Goal: Task Accomplishment & Management: Manage account settings

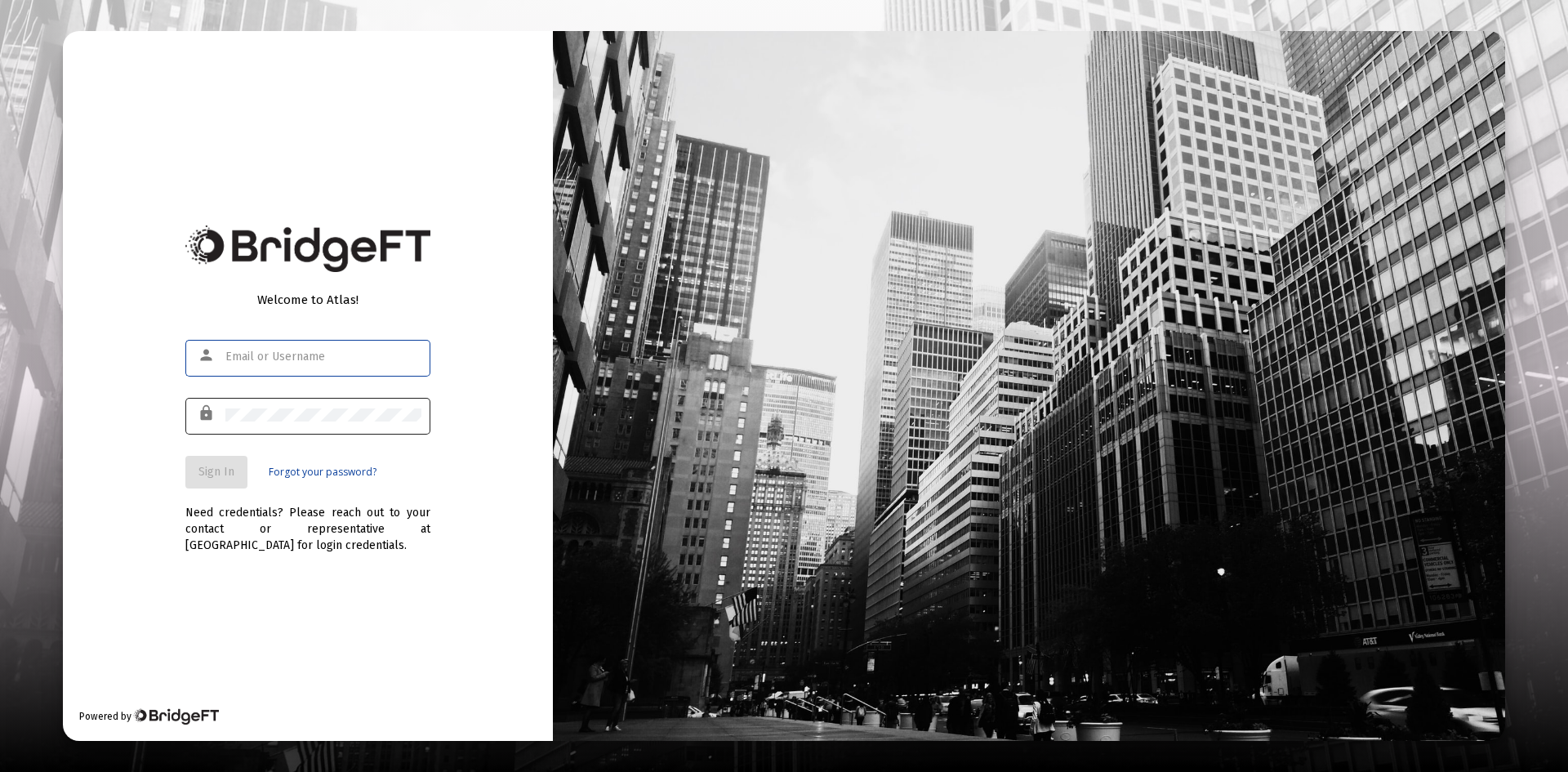
type input "[PERSON_NAME][EMAIL_ADDRESS][PERSON_NAME][DOMAIN_NAME]"
click at [312, 405] on div at bounding box center [323, 415] width 196 height 40
click at [230, 469] on span "Sign In" at bounding box center [217, 471] width 36 height 14
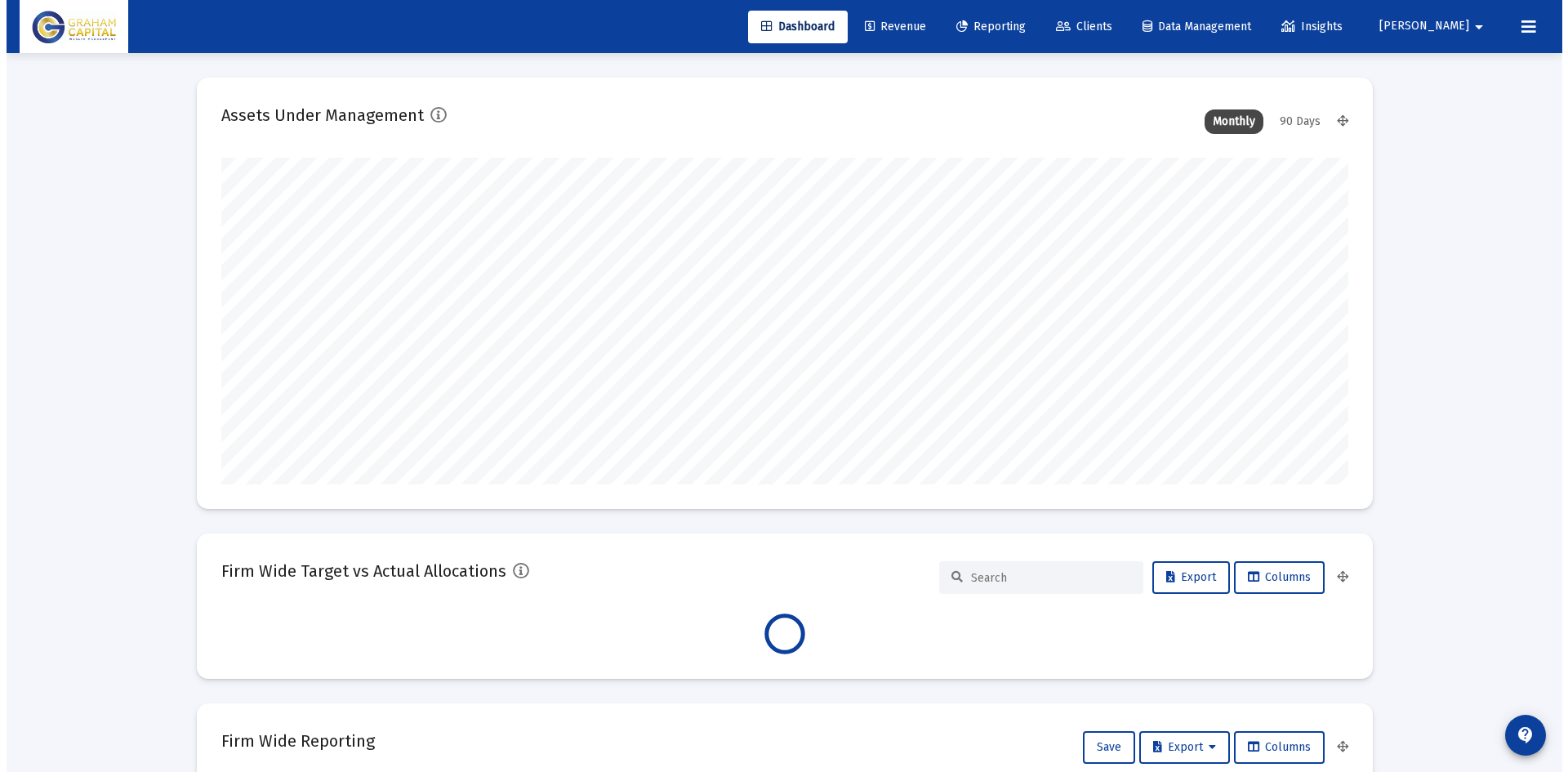
scroll to position [326, 607]
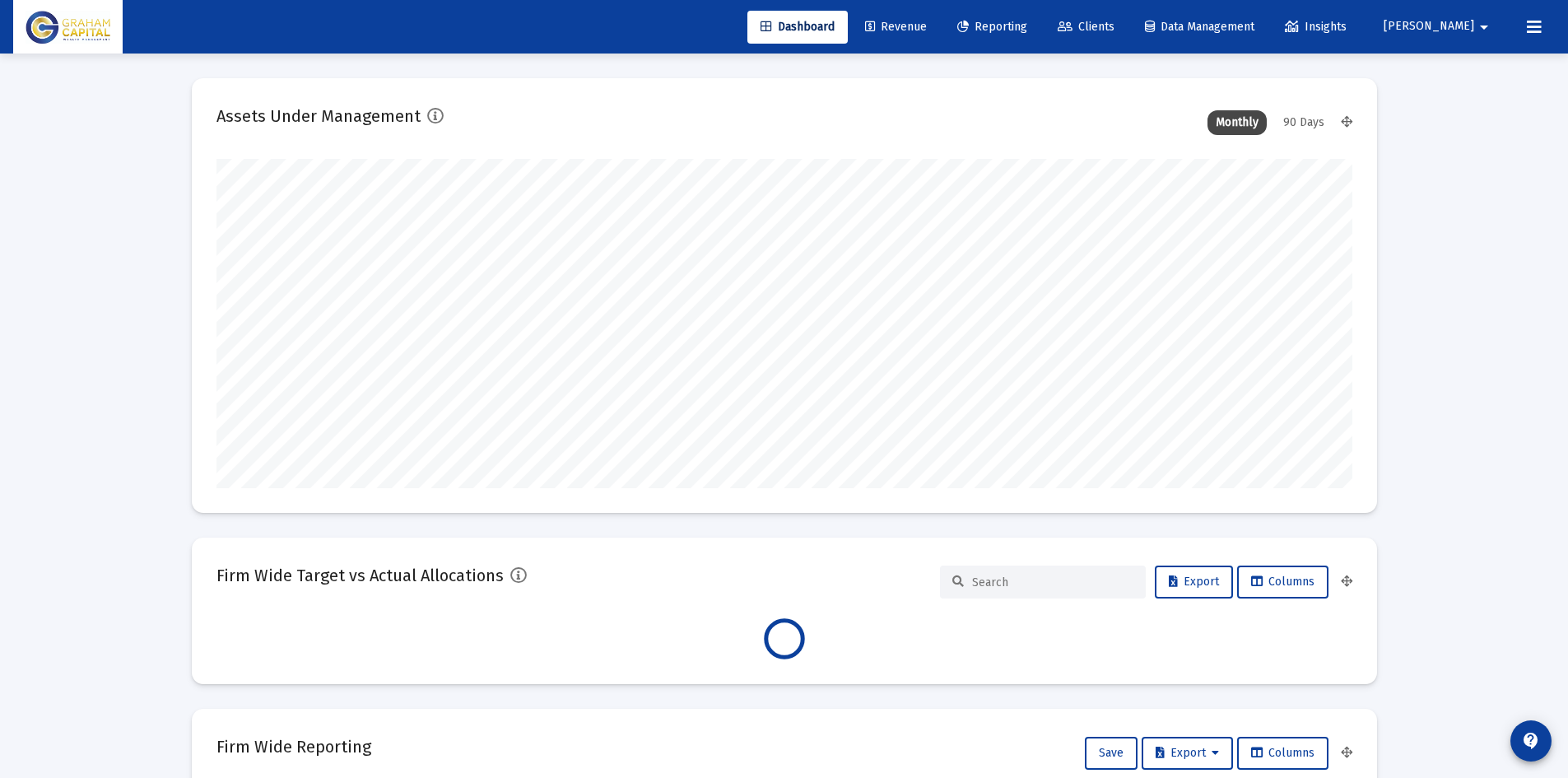
click at [1041, 19] on link "Reporting" at bounding box center [992, 26] width 96 height 33
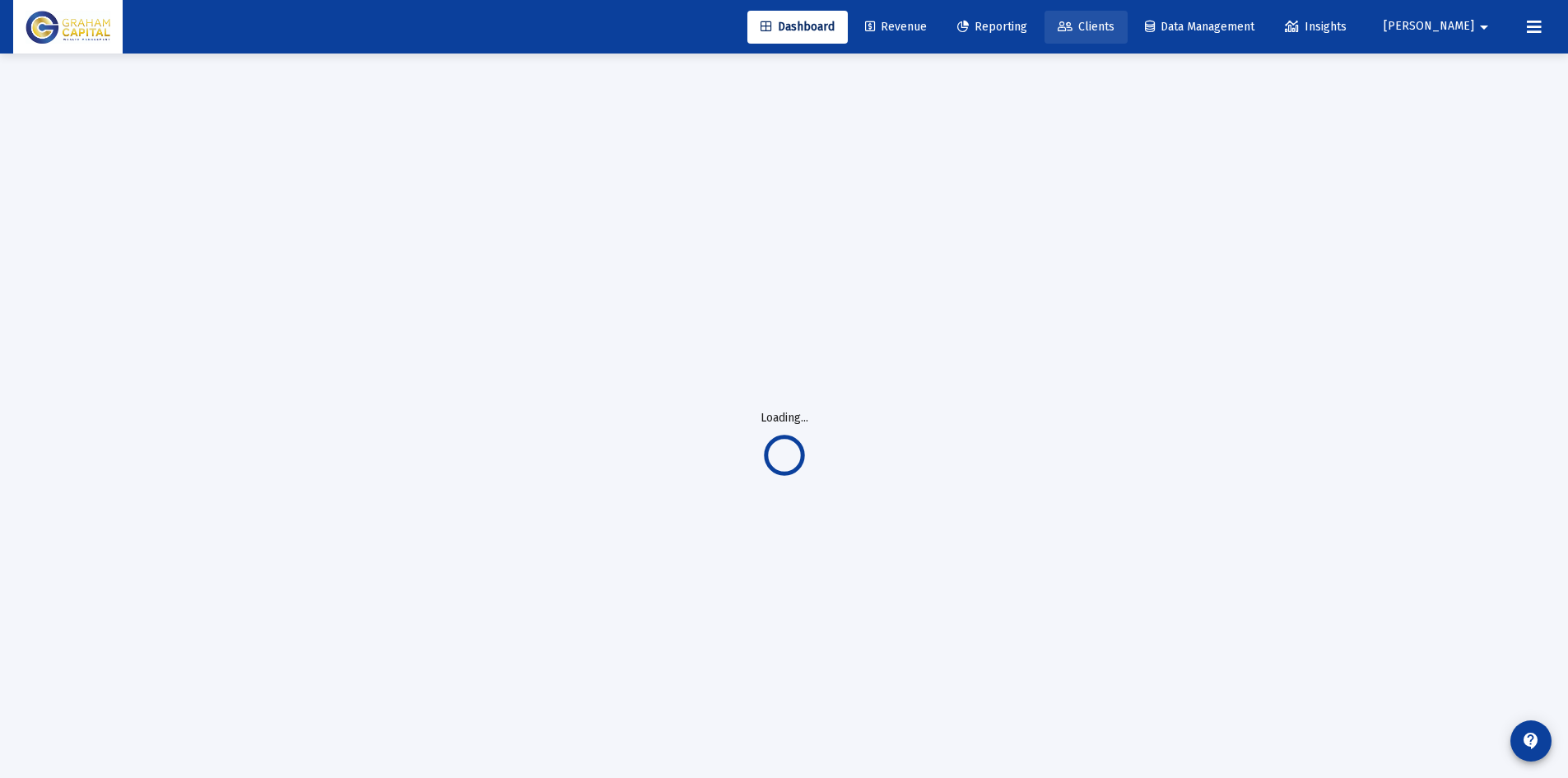
click at [1114, 20] on span "Clients" at bounding box center [1086, 26] width 57 height 14
click at [1114, 27] on span "Clients" at bounding box center [1086, 26] width 57 height 14
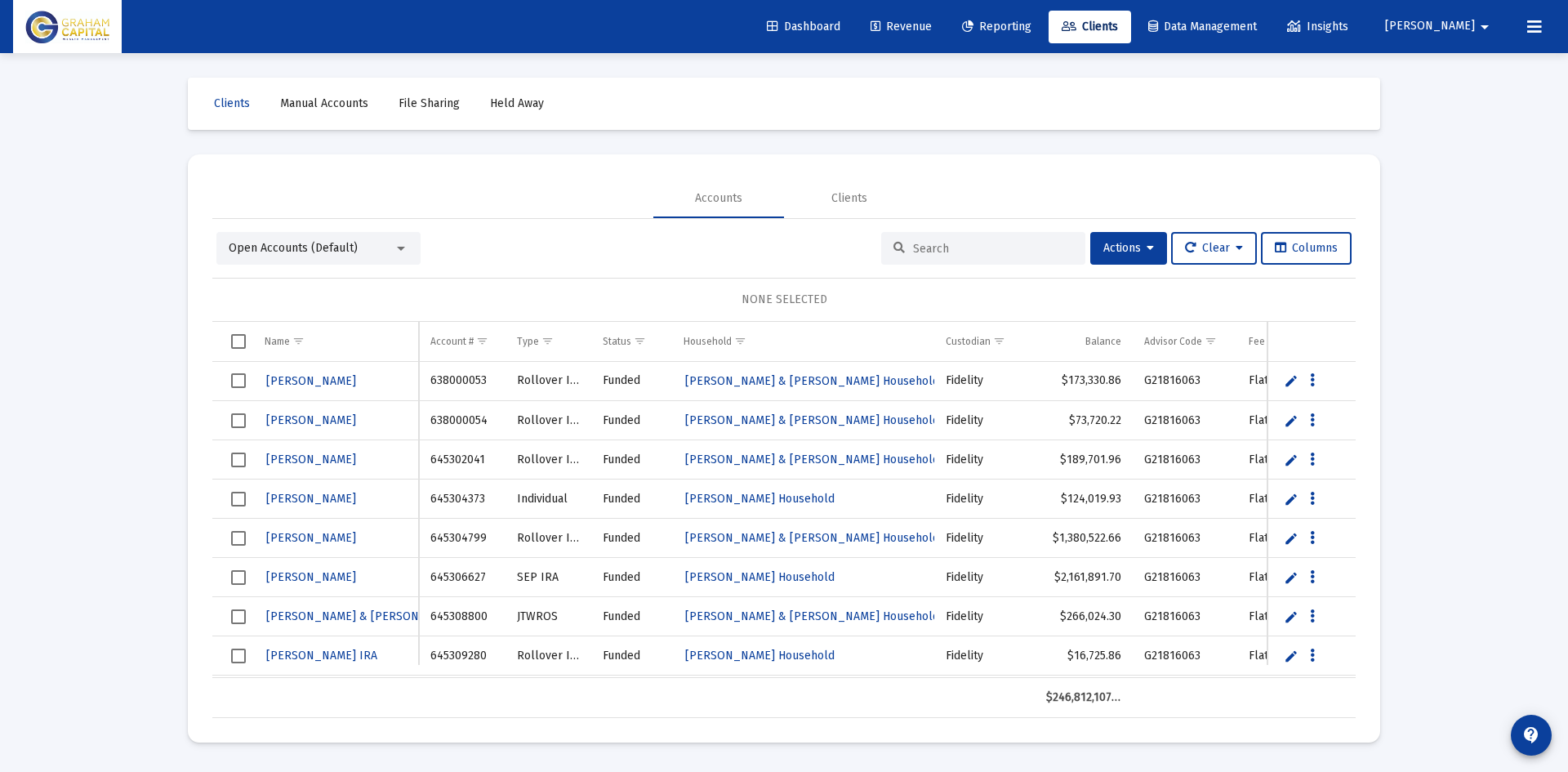
click at [975, 246] on input at bounding box center [992, 249] width 160 height 14
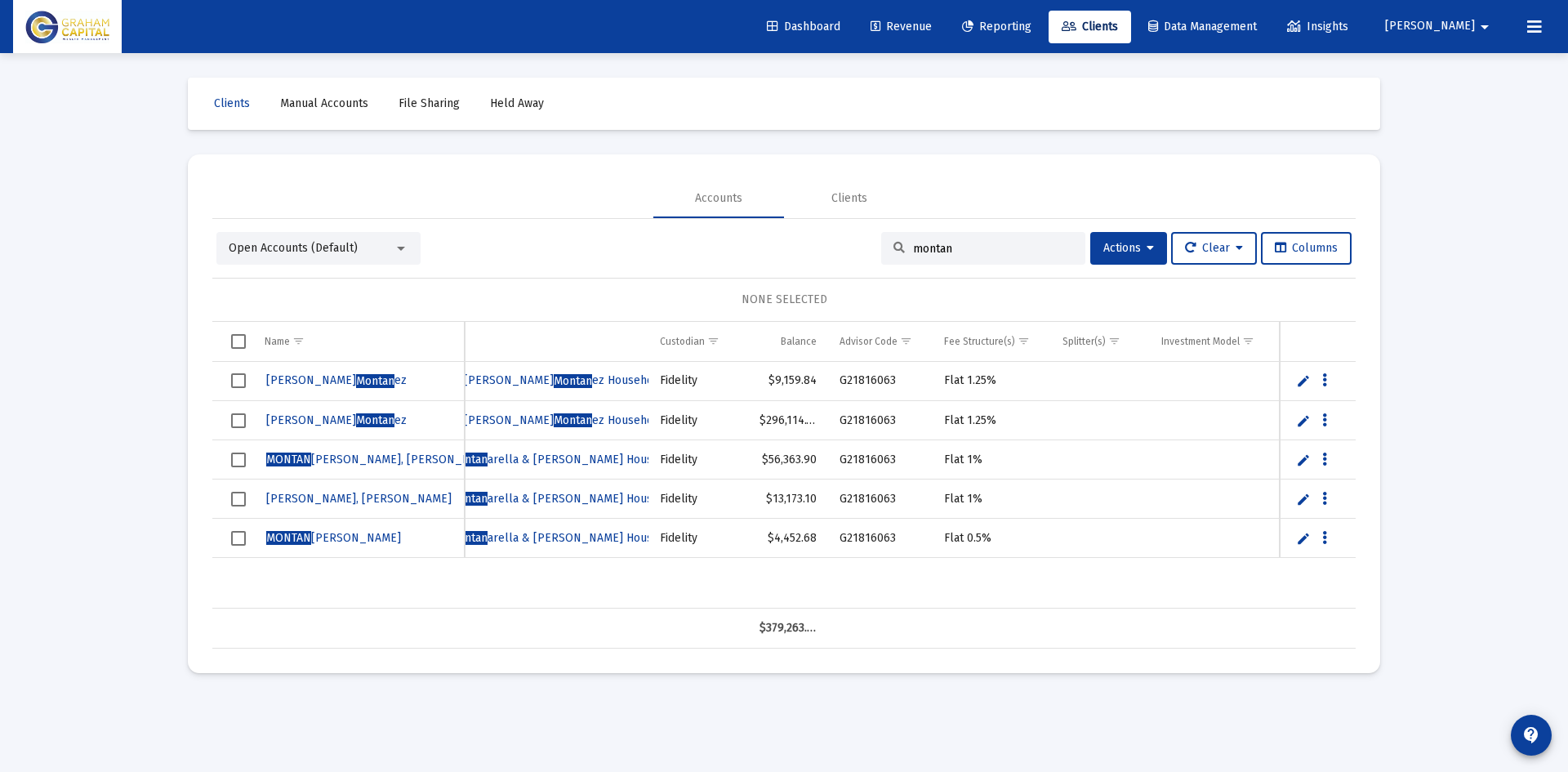
type input "montan"
click at [595, 500] on span "[PERSON_NAME] [PERSON_NAME] & [PERSON_NAME] Household" at bounding box center [520, 498] width 324 height 14
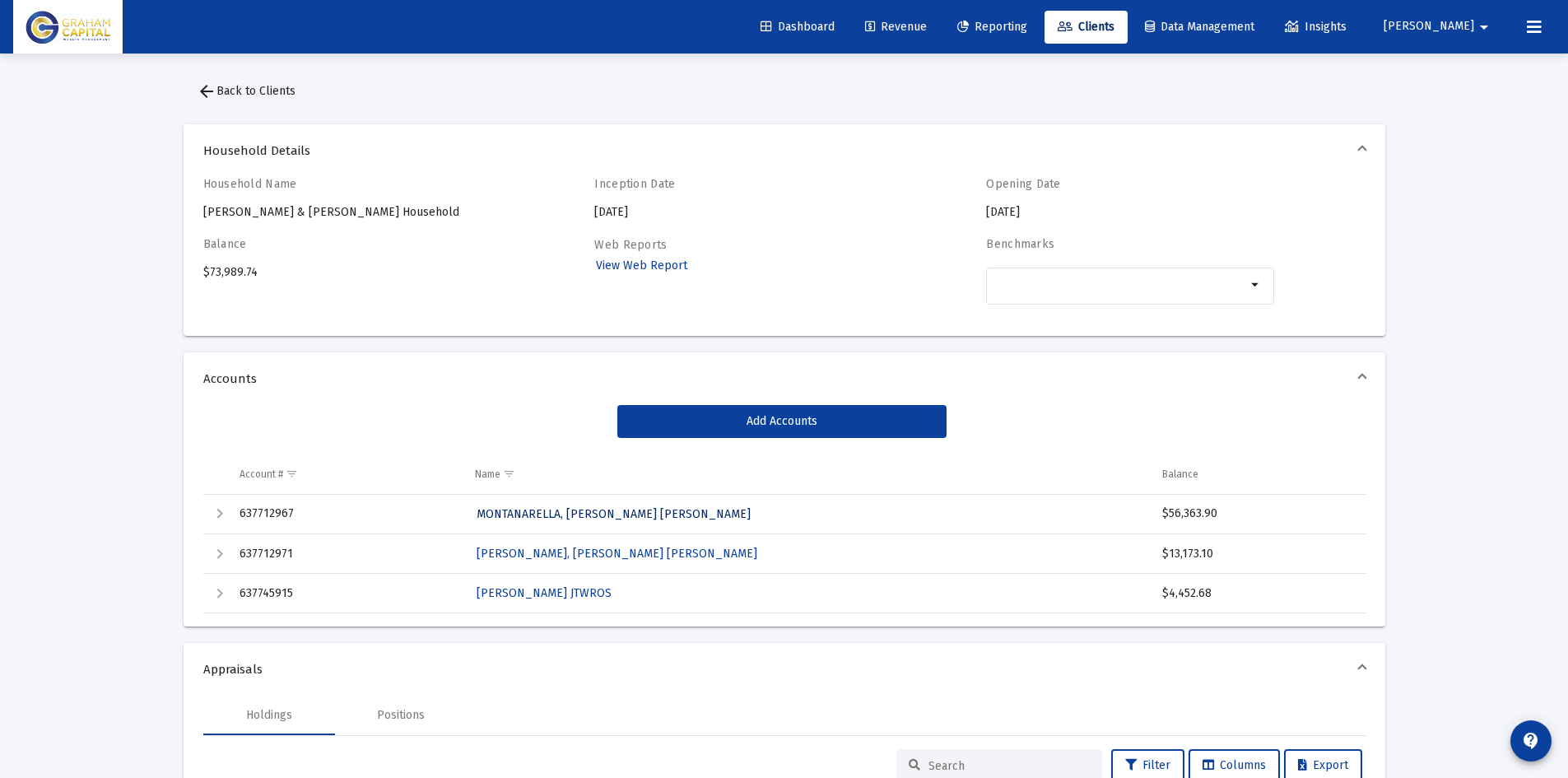
click at [537, 515] on span "MONTANARELLA, [PERSON_NAME] [PERSON_NAME]" at bounding box center [613, 513] width 274 height 14
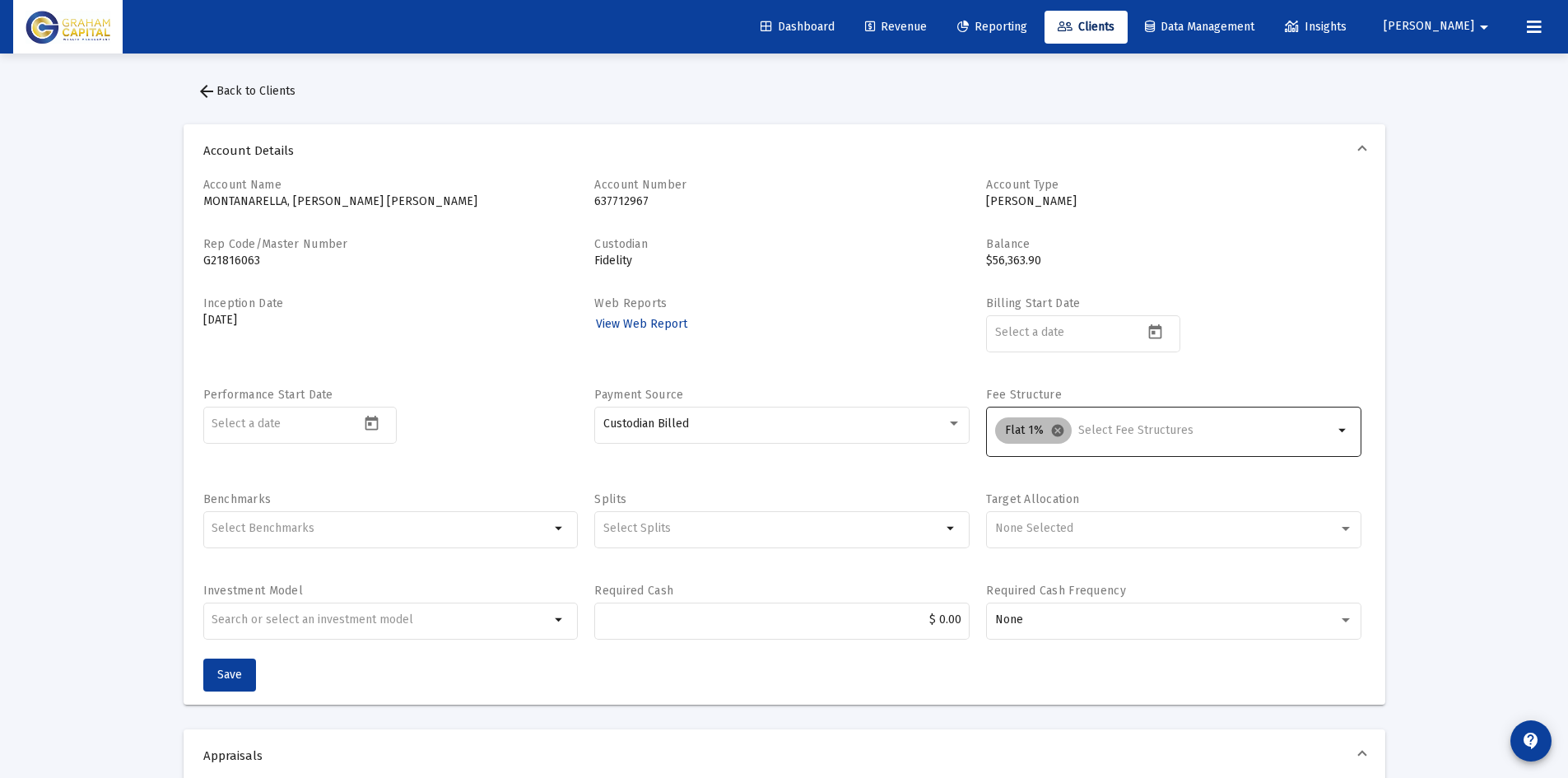
click at [1058, 427] on mat-icon "cancel" at bounding box center [1058, 431] width 15 height 15
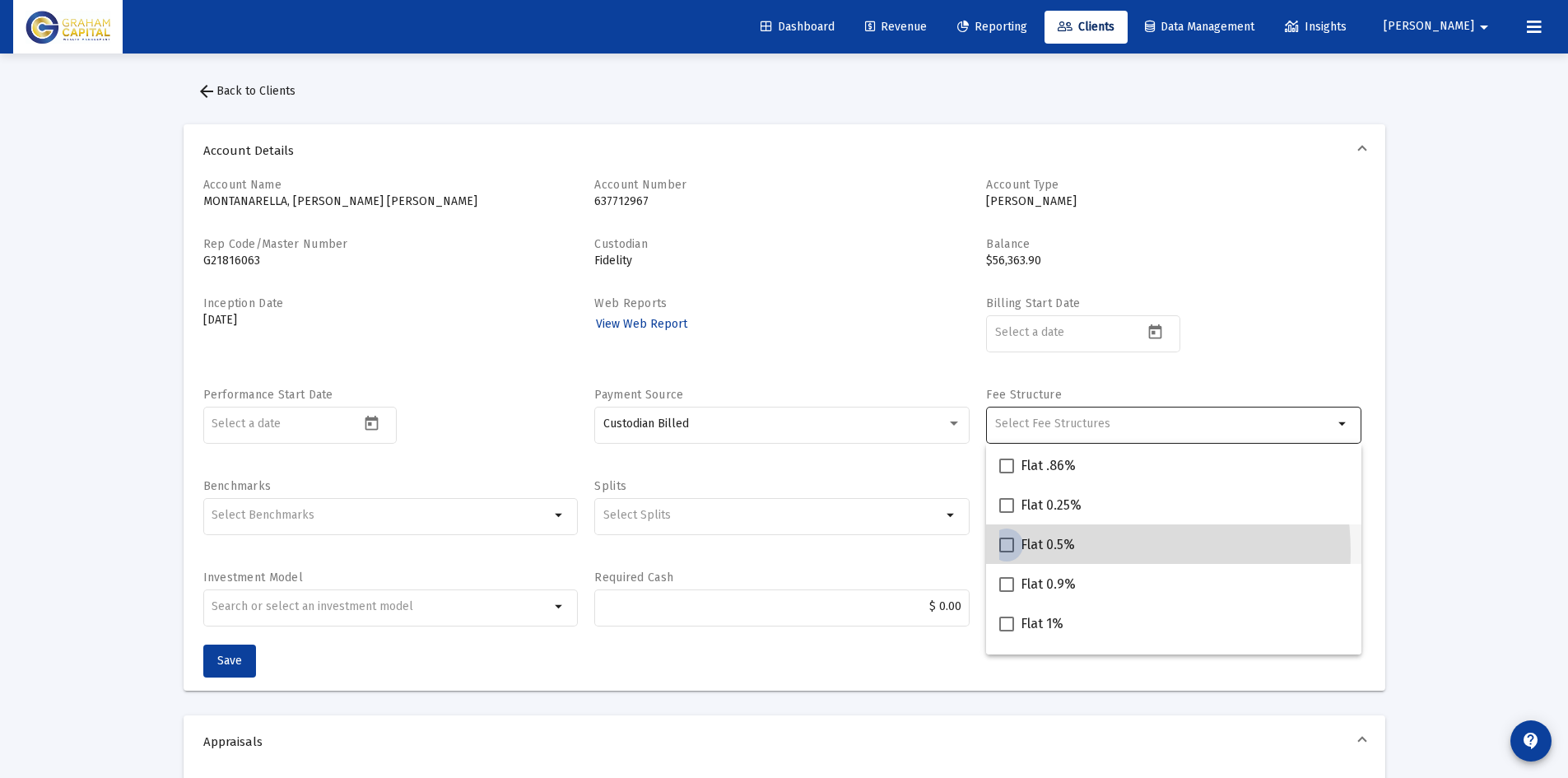
click at [1070, 552] on span "Flat 0.5%" at bounding box center [1047, 545] width 54 height 20
click at [1007, 552] on input "Flat 0.5%" at bounding box center [1006, 552] width 1 height 1
checkbox input "true"
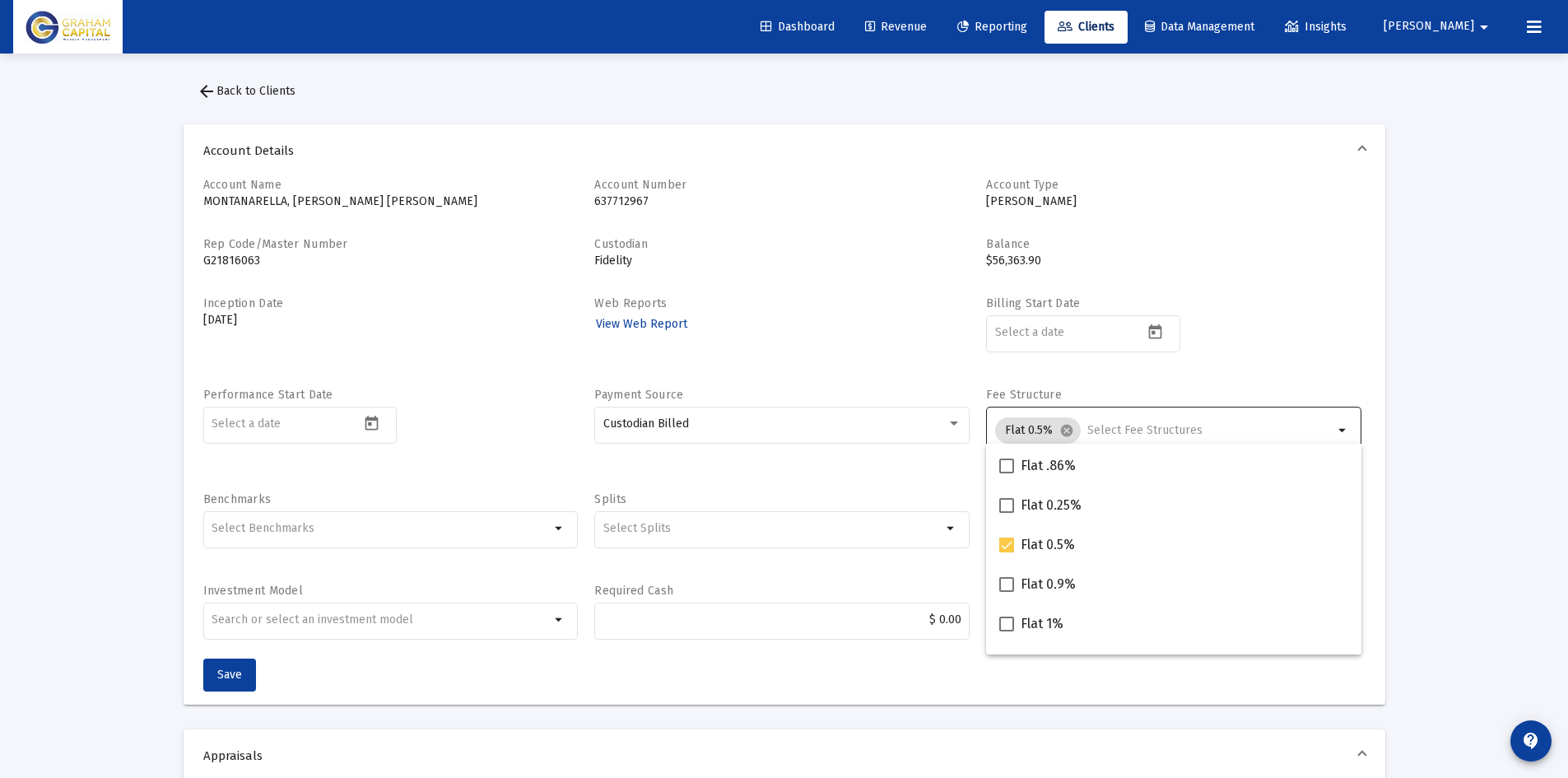
click at [240, 671] on span "Save" at bounding box center [230, 674] width 25 height 14
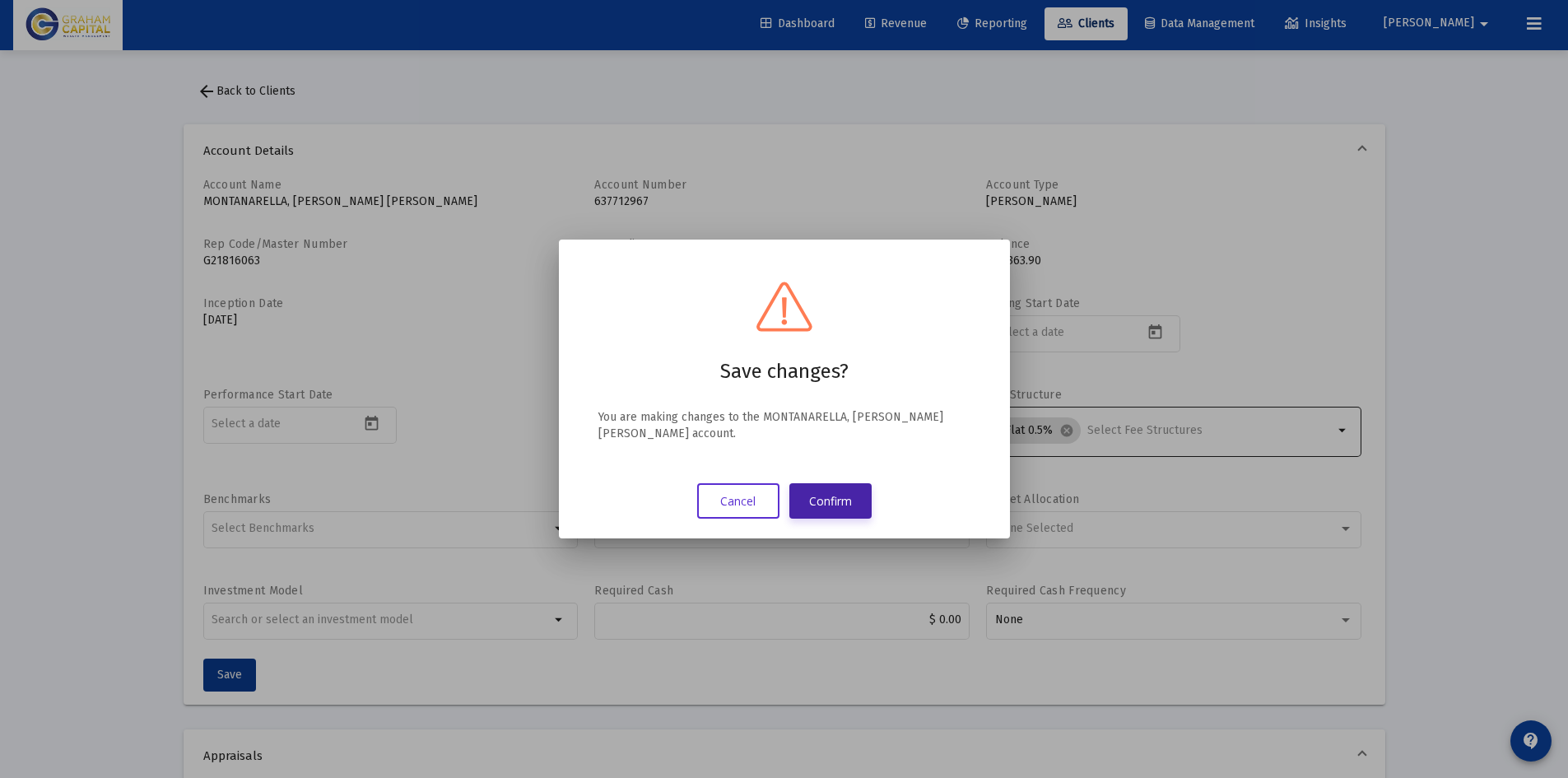
click at [836, 499] on button "Confirm" at bounding box center [830, 500] width 82 height 35
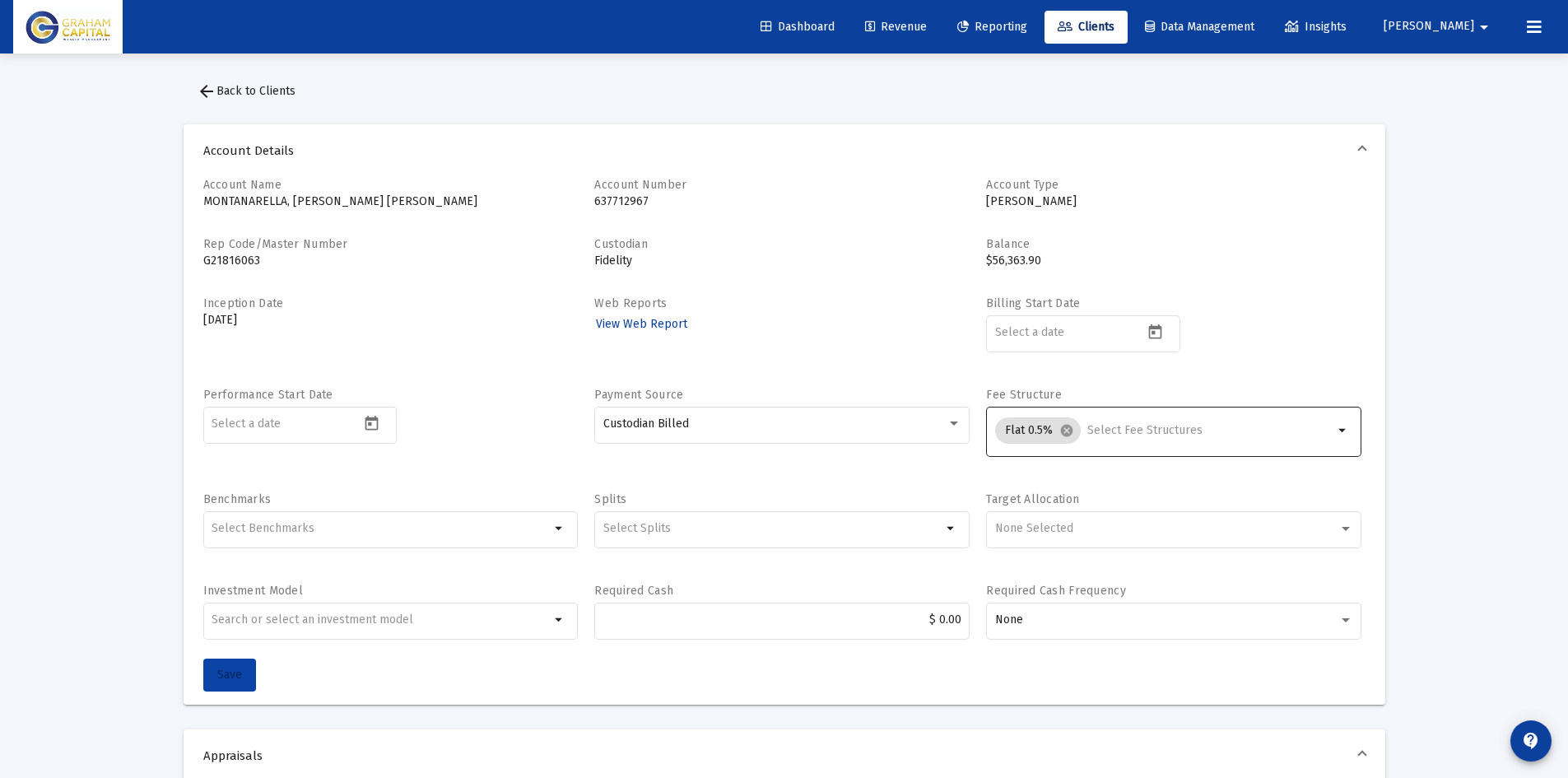
click at [232, 672] on span "Save" at bounding box center [230, 674] width 25 height 14
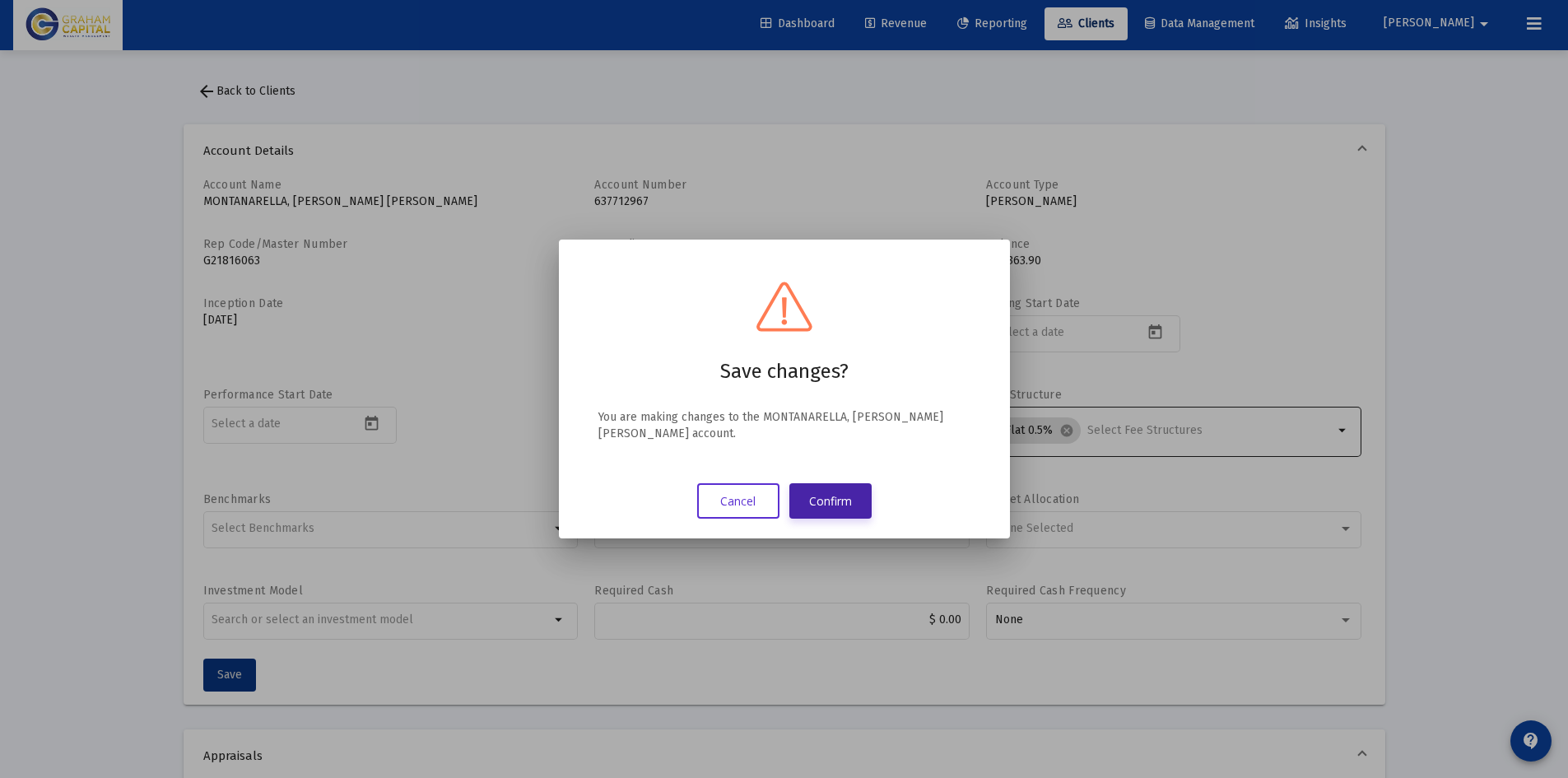
click at [836, 498] on button "Confirm" at bounding box center [830, 500] width 82 height 35
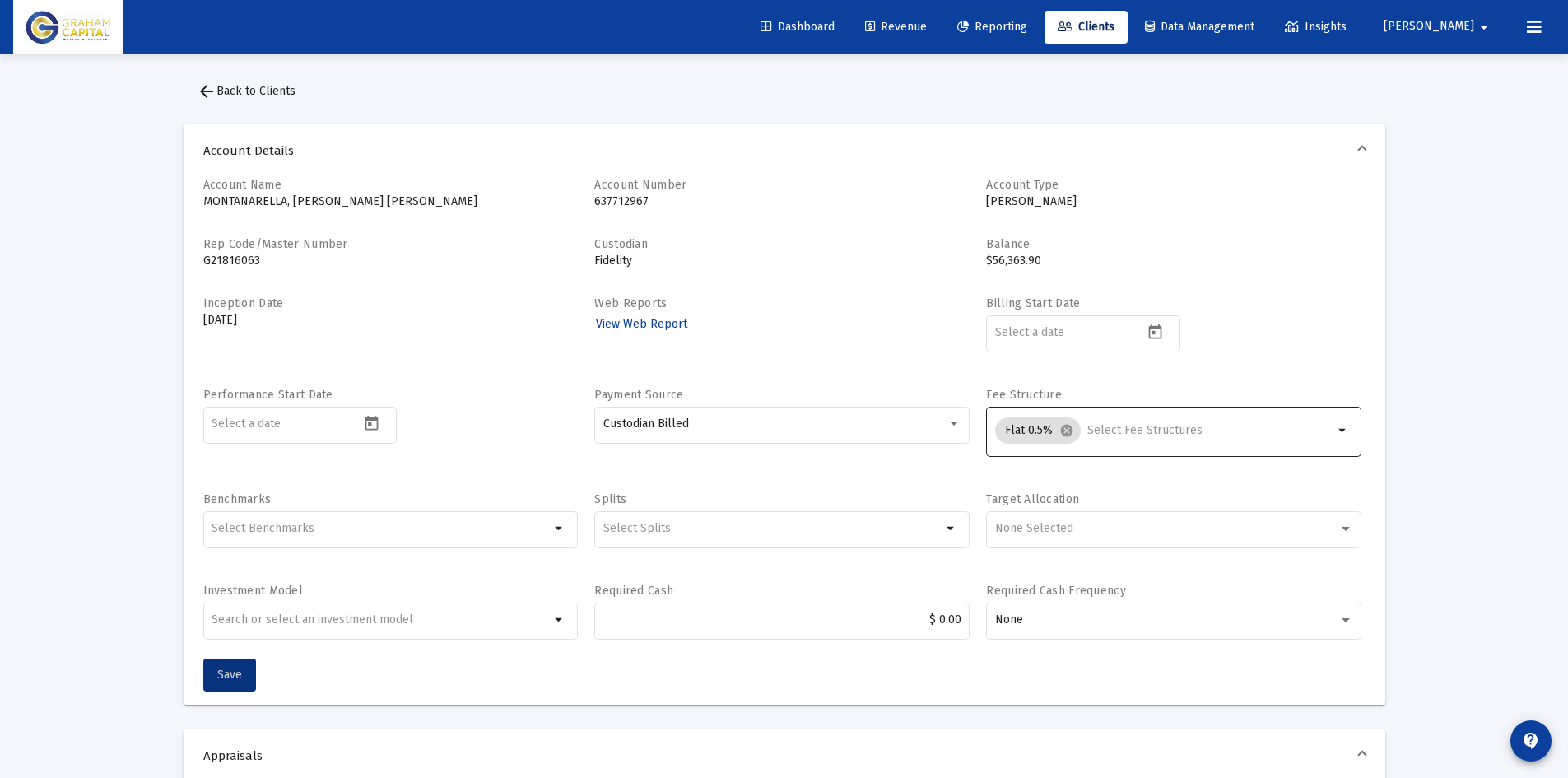
click at [269, 94] on span "arrow_back Back to Clients" at bounding box center [246, 91] width 98 height 14
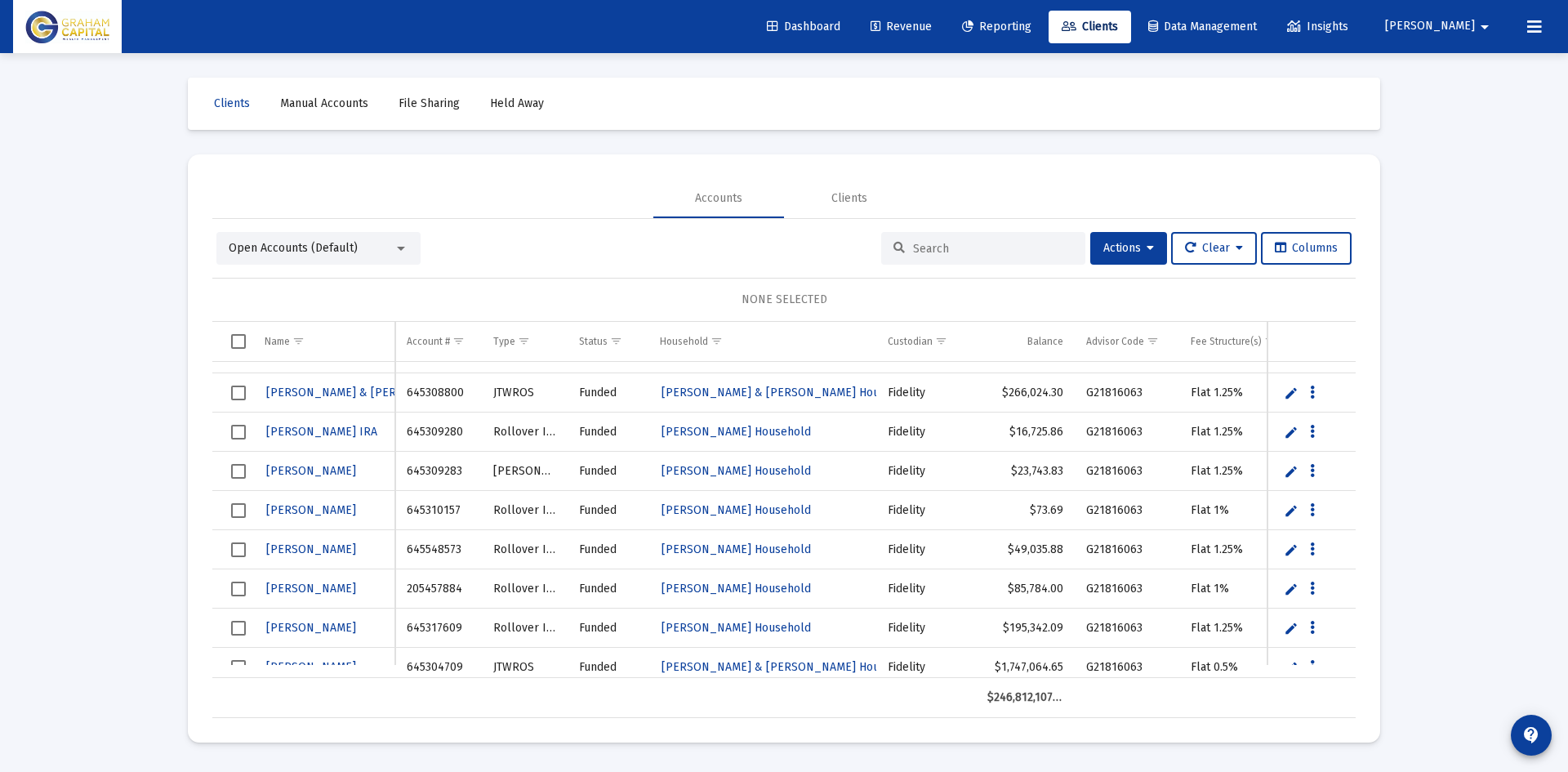
scroll to position [214, 0]
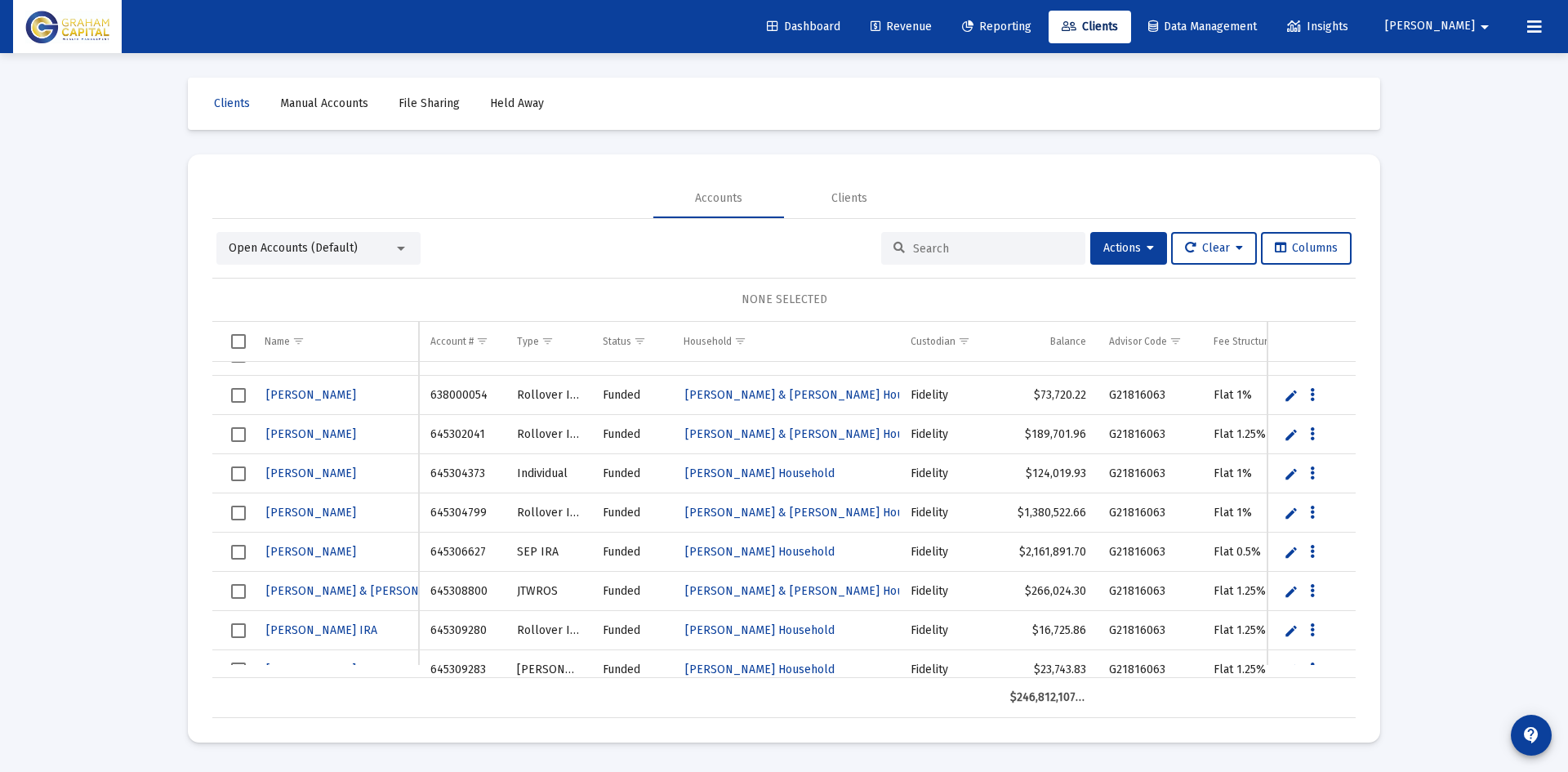
click at [972, 250] on input at bounding box center [992, 249] width 160 height 14
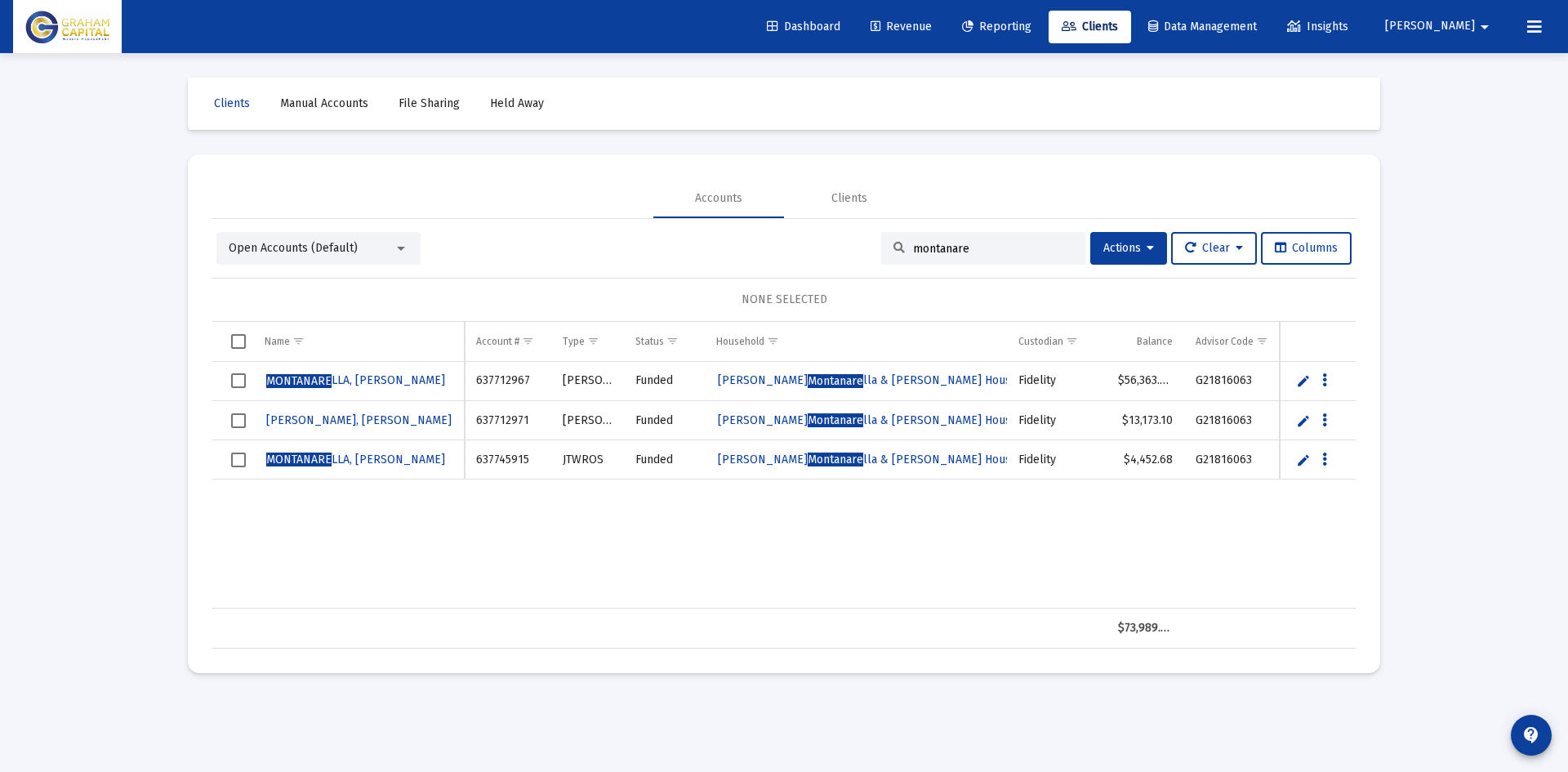
scroll to position [0, 122]
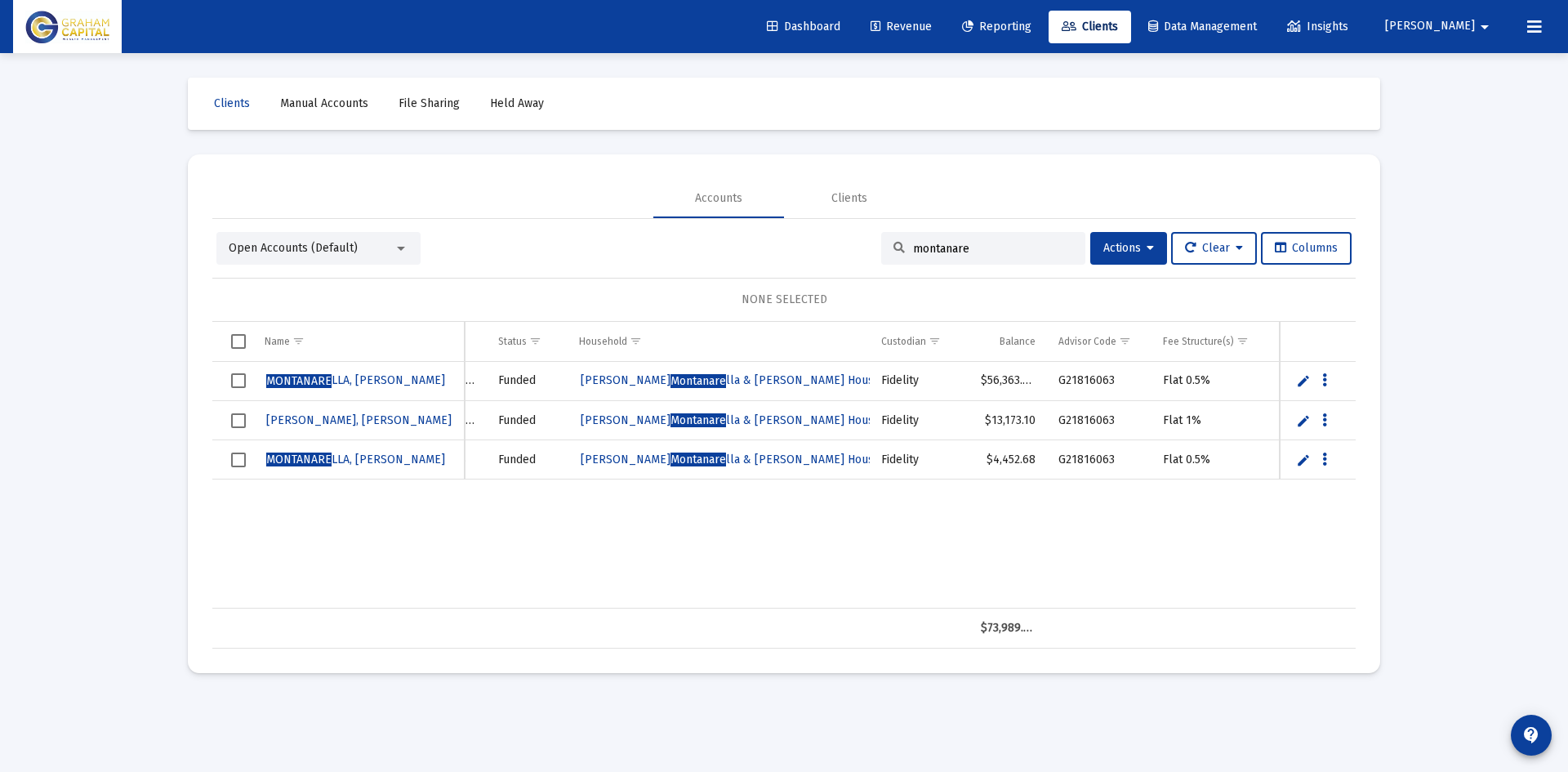
type input "montanare"
click at [837, 417] on span "[PERSON_NAME] lla & [PERSON_NAME] Household" at bounding box center [742, 420] width 324 height 14
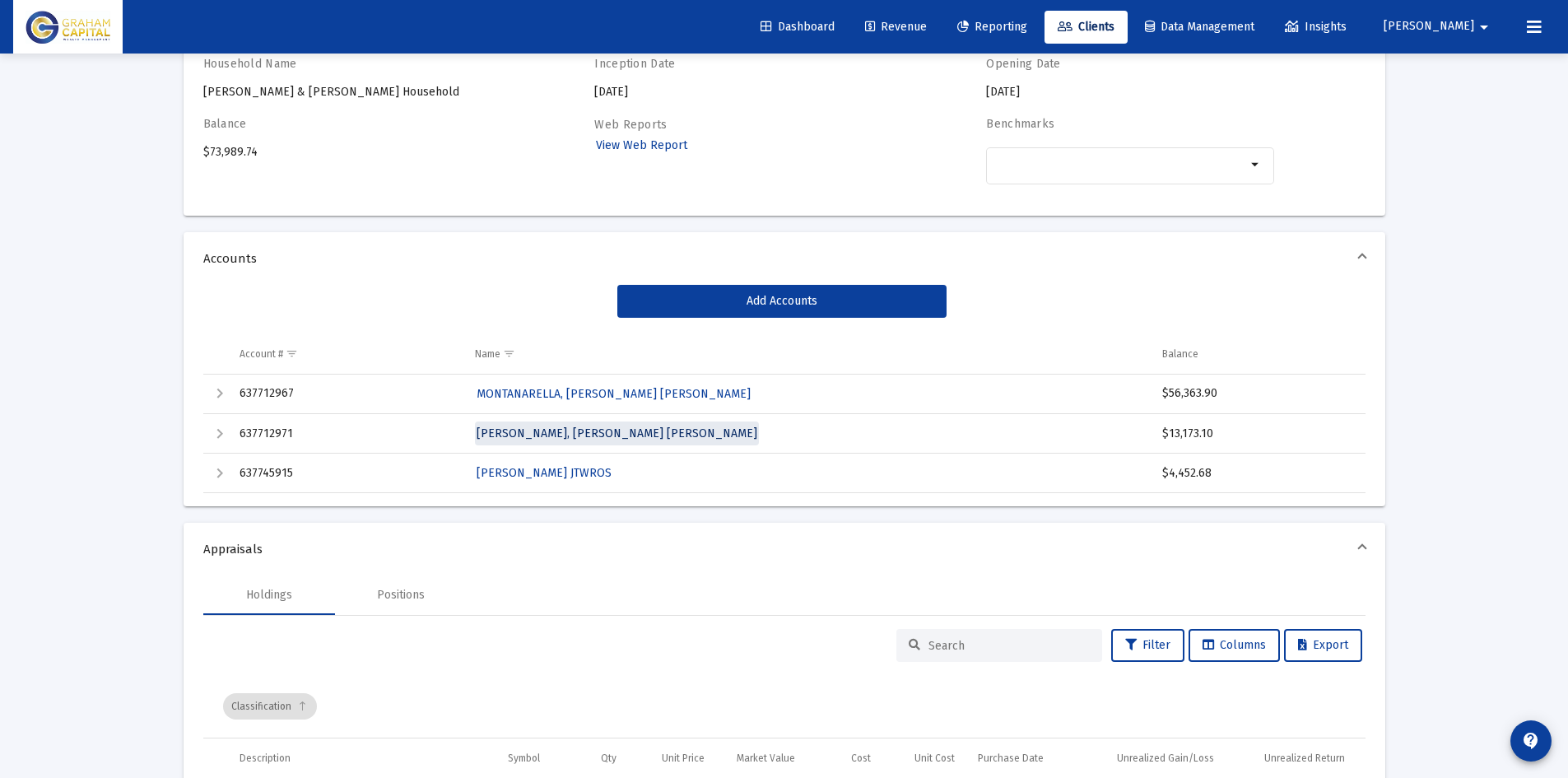
click at [621, 436] on span "[PERSON_NAME], [PERSON_NAME] [PERSON_NAME]" at bounding box center [616, 433] width 281 height 14
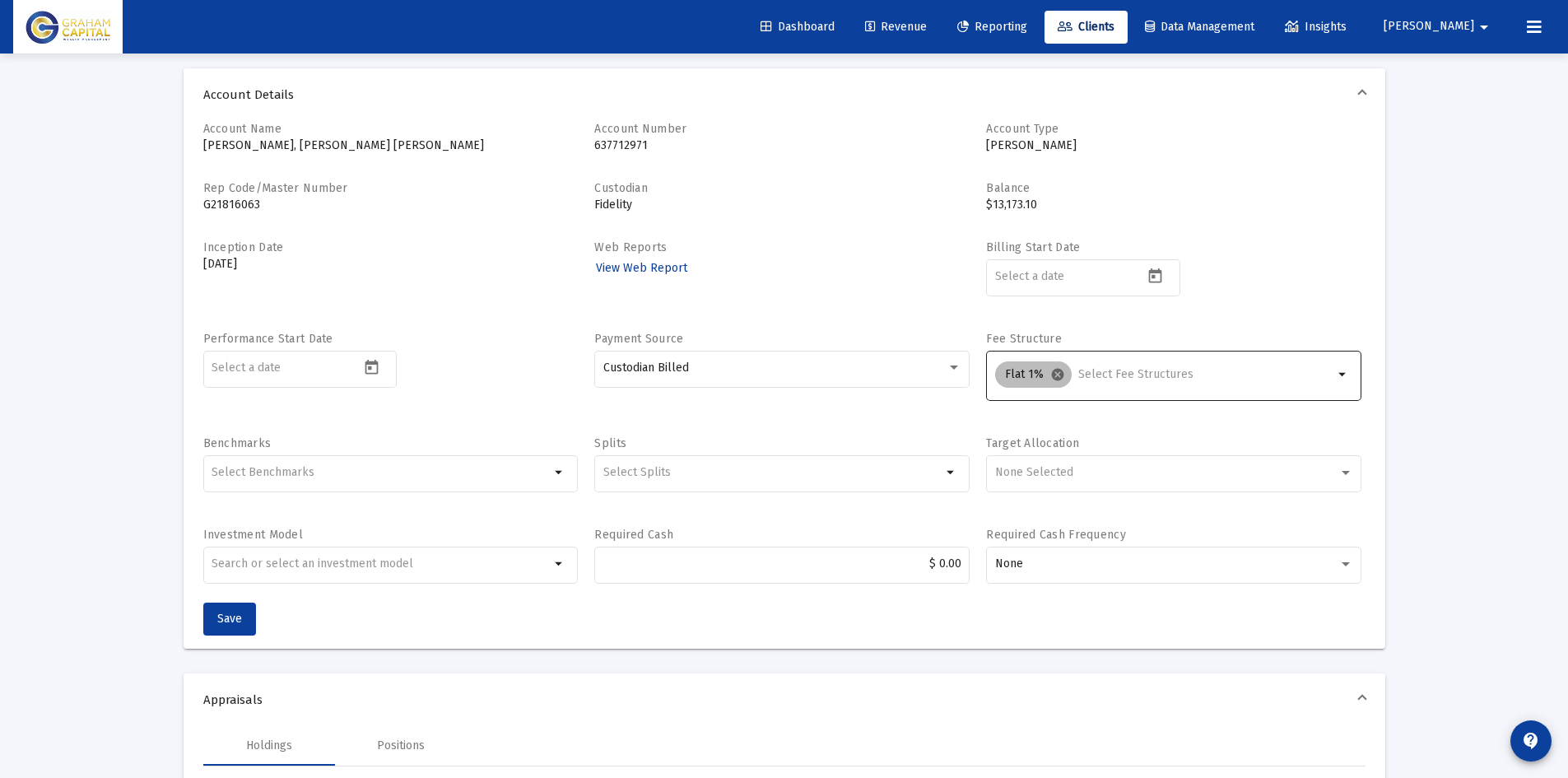
click at [1060, 369] on mat-icon "cancel" at bounding box center [1058, 374] width 15 height 15
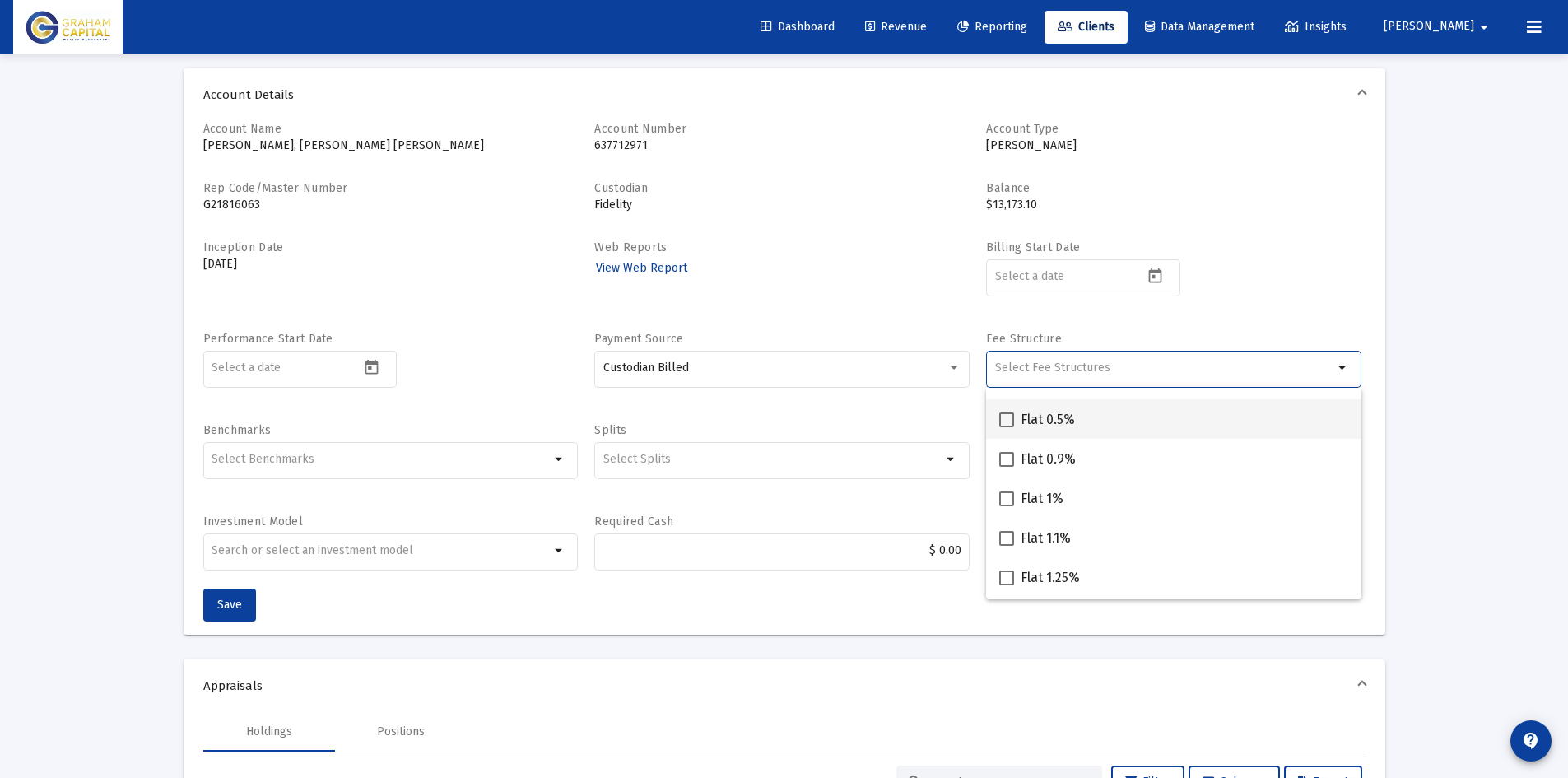
click at [1078, 426] on div "Flat 0.5%" at bounding box center [1173, 419] width 349 height 40
checkbox input "true"
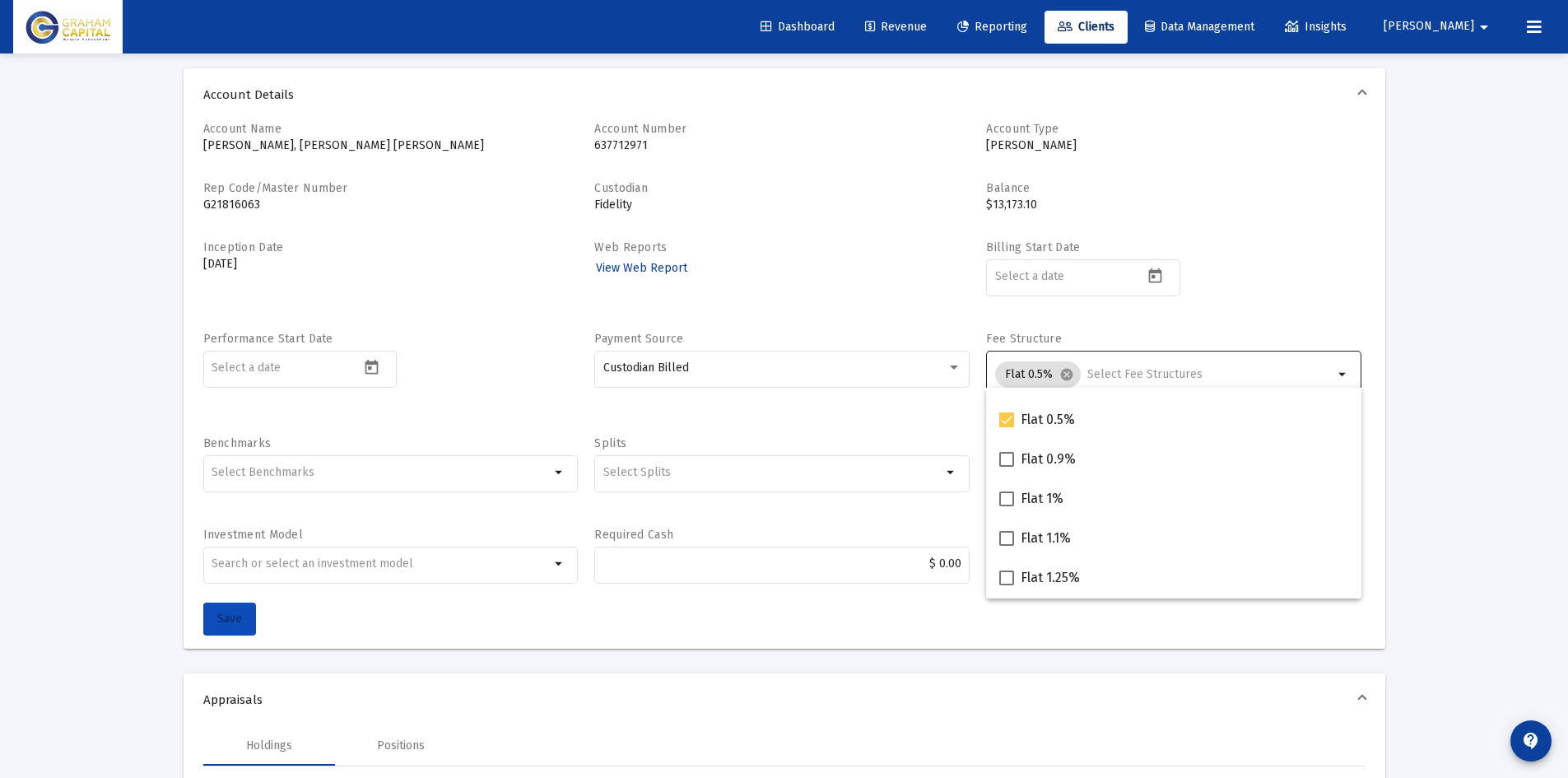
click at [246, 610] on button "Save" at bounding box center [230, 618] width 53 height 33
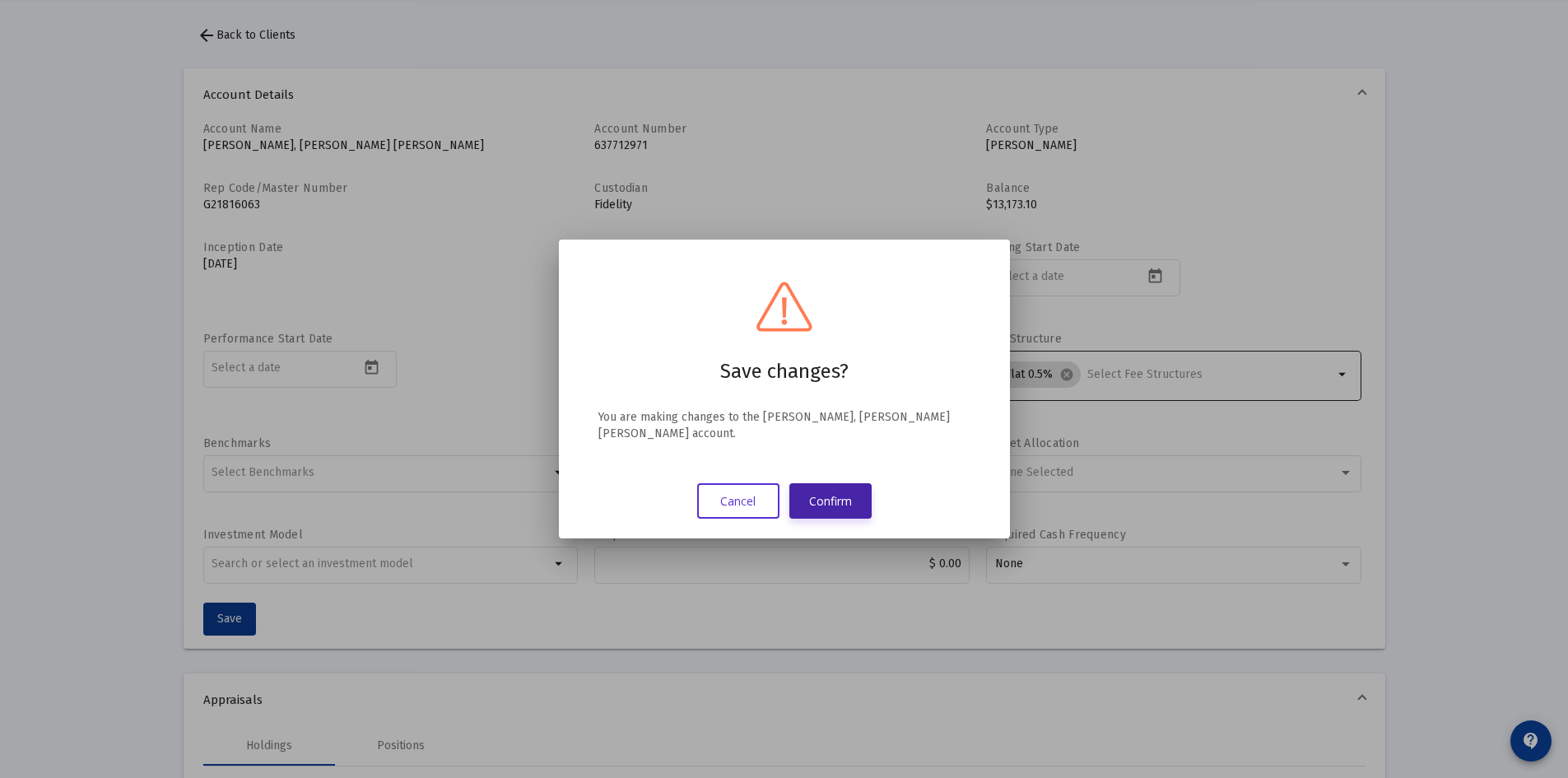
click at [852, 504] on button "Confirm" at bounding box center [830, 500] width 82 height 35
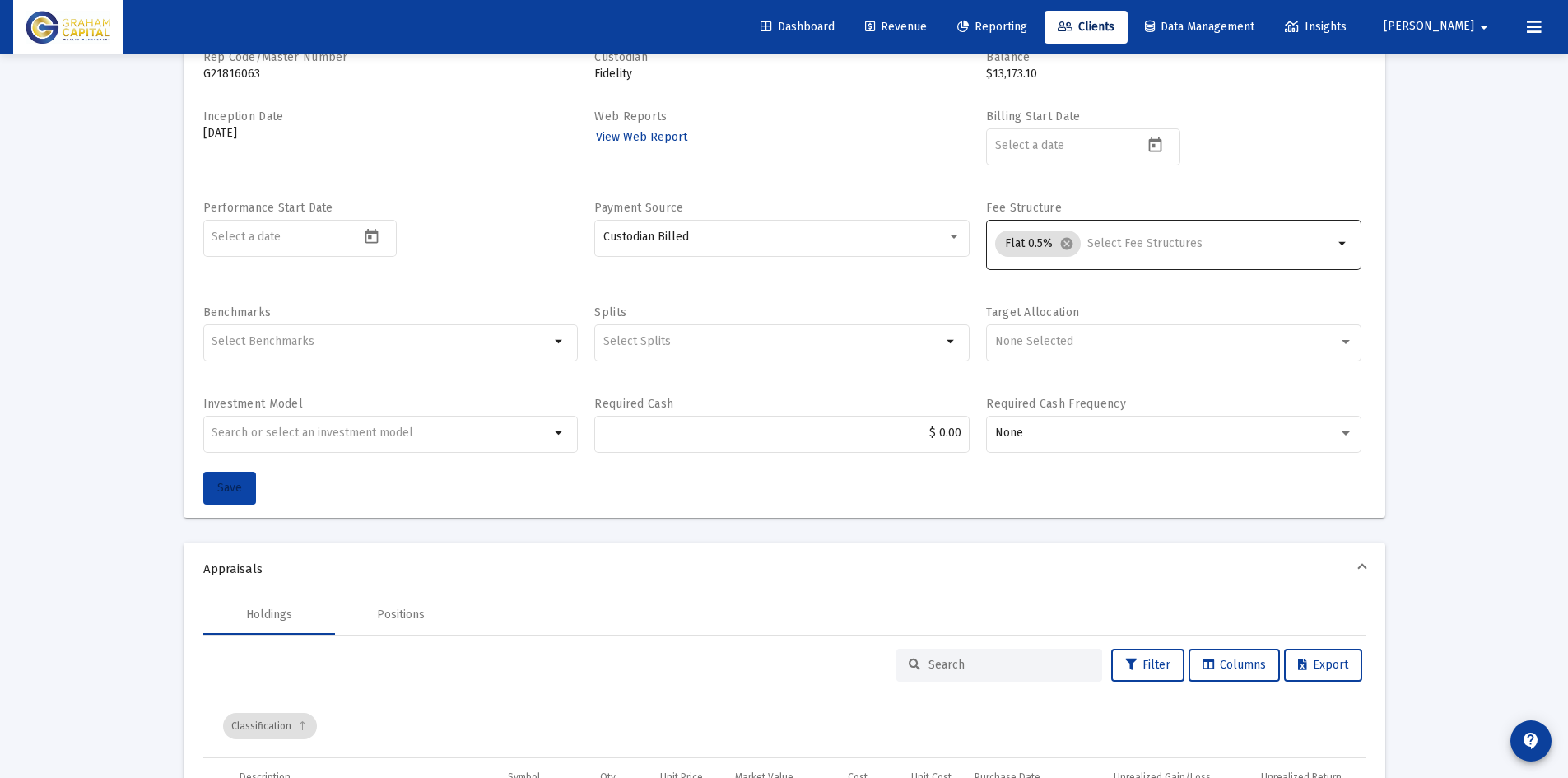
click at [236, 492] on span "Save" at bounding box center [230, 487] width 25 height 14
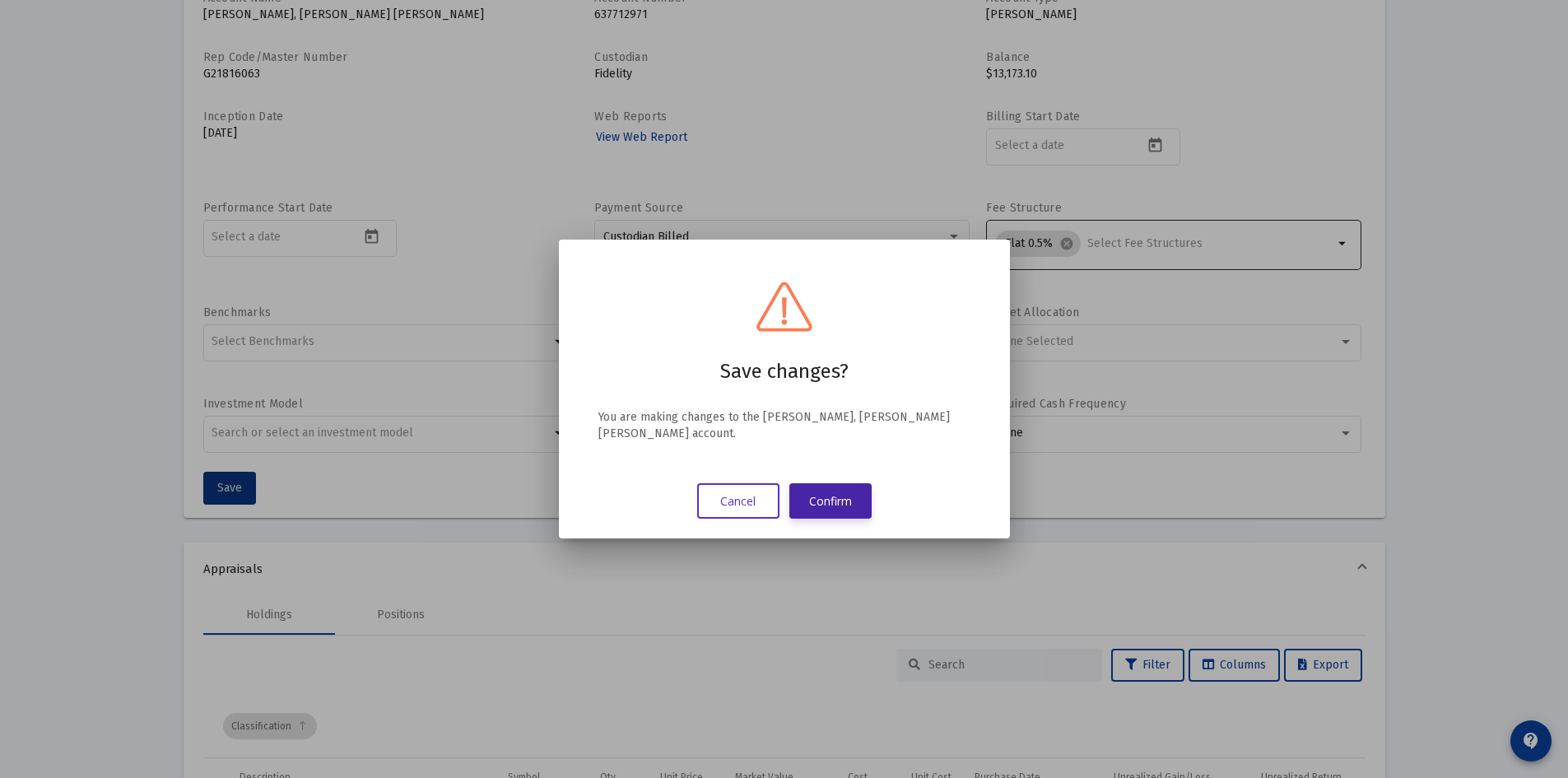
click at [836, 496] on button "Confirm" at bounding box center [830, 500] width 82 height 35
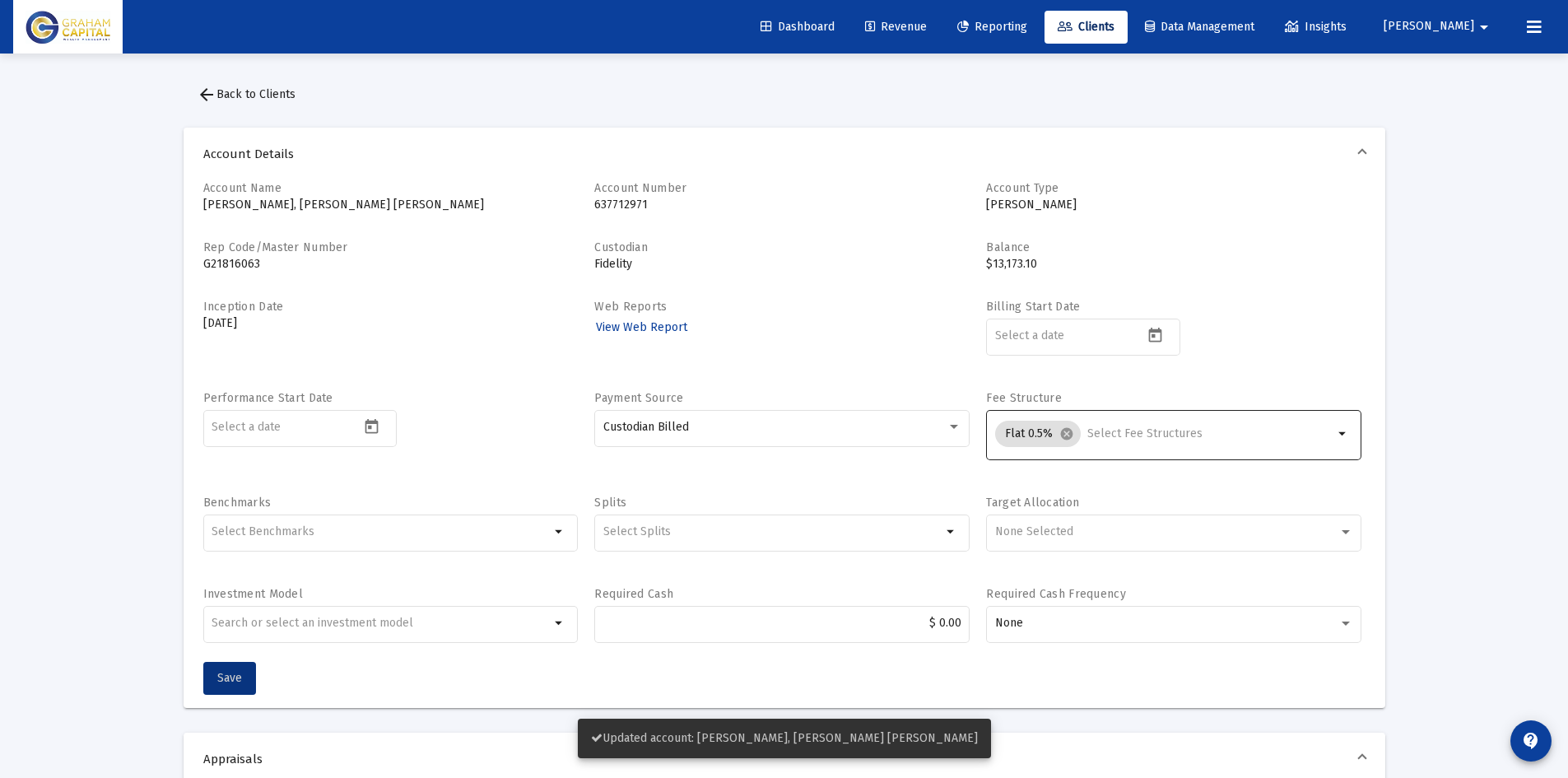
click at [1073, 27] on icon at bounding box center [1065, 27] width 15 height 11
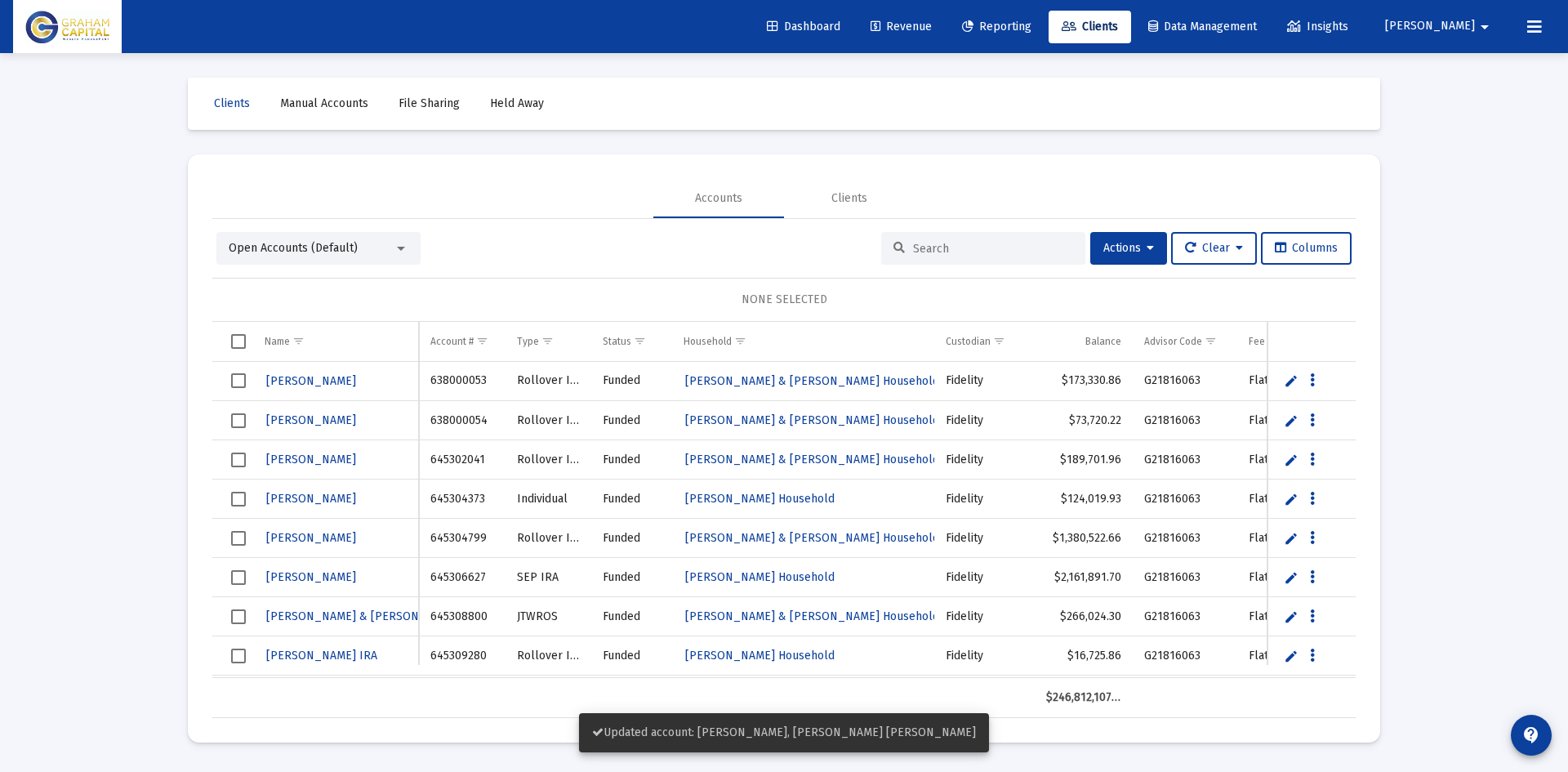
click at [960, 250] on input at bounding box center [992, 249] width 160 height 14
